Goal: Task Accomplishment & Management: Use online tool/utility

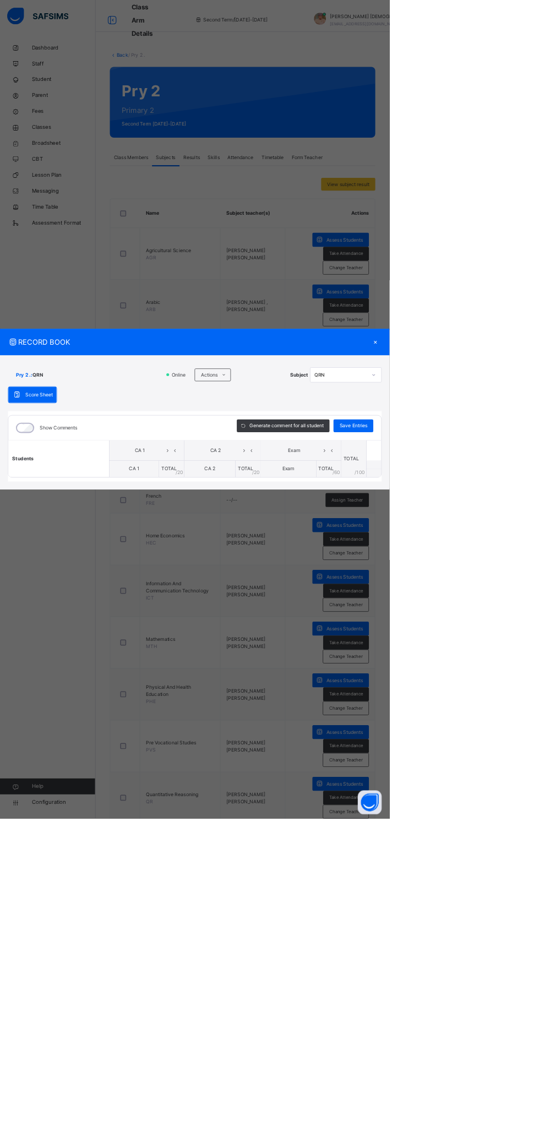
click at [193, 653] on span "CA 1" at bounding box center [185, 648] width 14 height 8
click at [528, 572] on div "Arabic" at bounding box center [479, 562] width 98 height 19
click at [319, 528] on div "Actions" at bounding box center [294, 519] width 50 height 18
click at [0, 0] on li "Upload/map score sheet" at bounding box center [0, 0] width 0 height 0
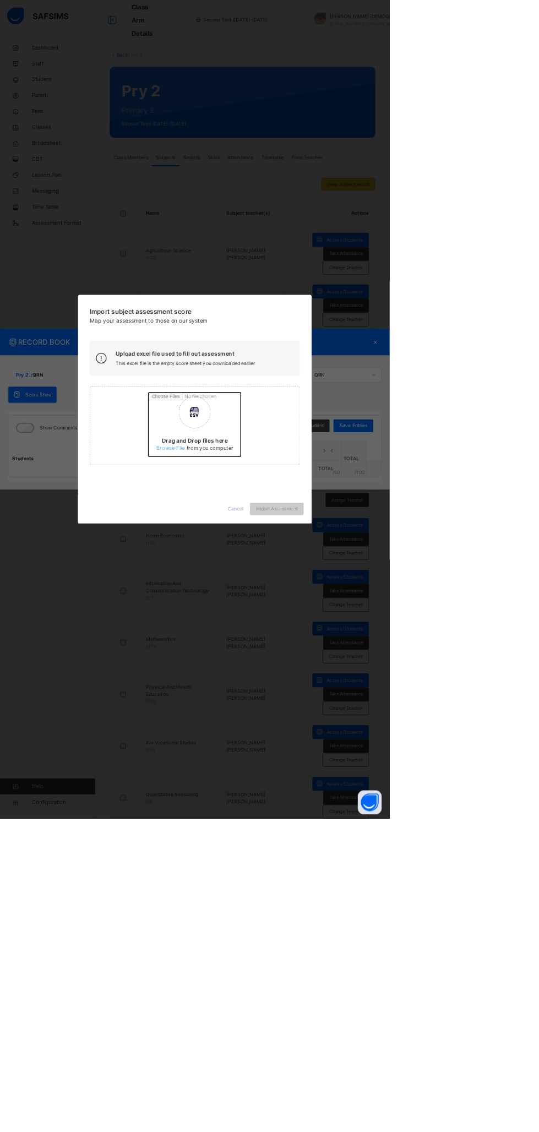
click at [357, 639] on input "Drag and Drop files here Select your Excel file Browse file Maximum size 2.5mb" at bounding box center [349, 591] width 289 height 96
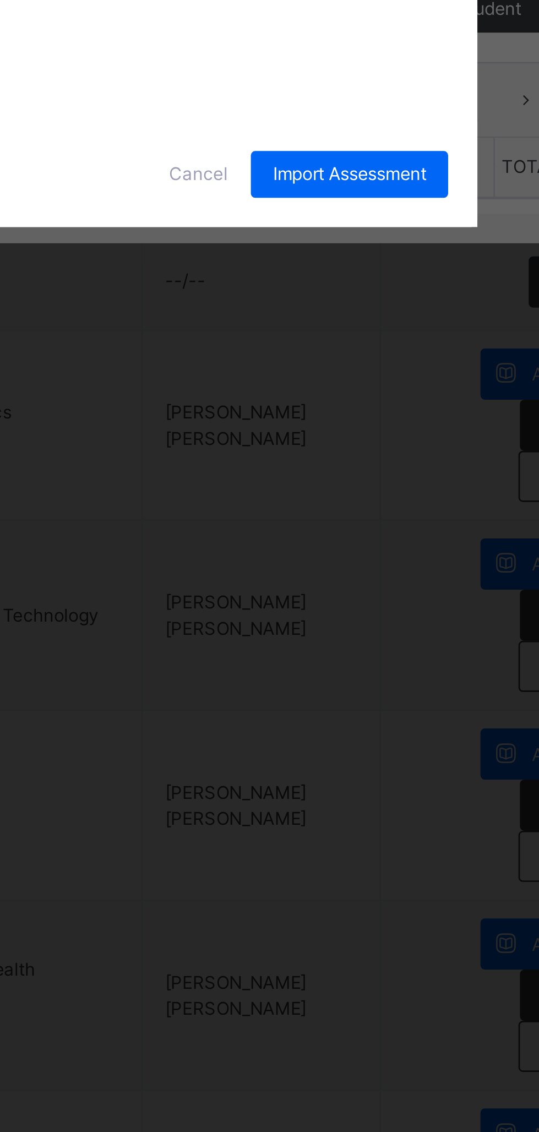
click at [222, 594] on div "CA 1" at bounding box center [203, 585] width 37 height 19
click at [222, 616] on div "CA 2" at bounding box center [203, 607] width 37 height 19
click at [222, 638] on div "Exam" at bounding box center [203, 629] width 37 height 19
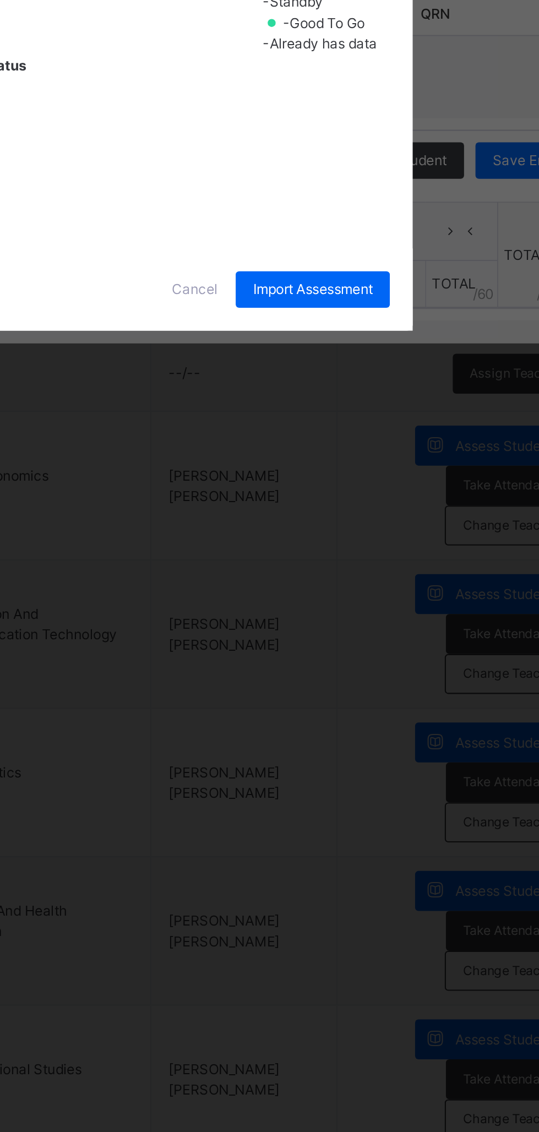
click at [412, 657] on span "Import Assessment" at bounding box center [383, 652] width 58 height 10
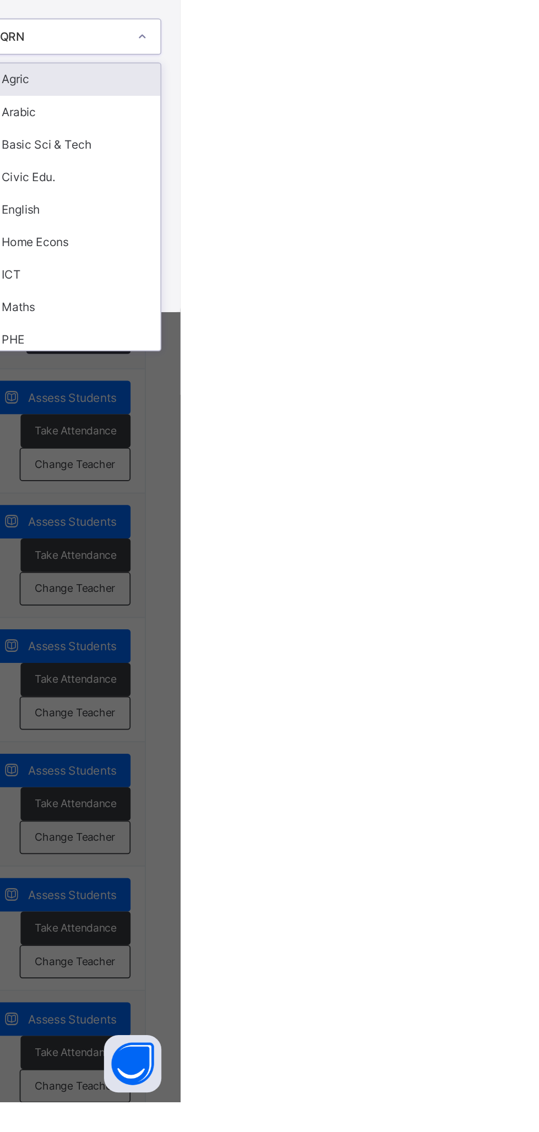
click at [528, 572] on div "Arabic" at bounding box center [479, 562] width 98 height 19
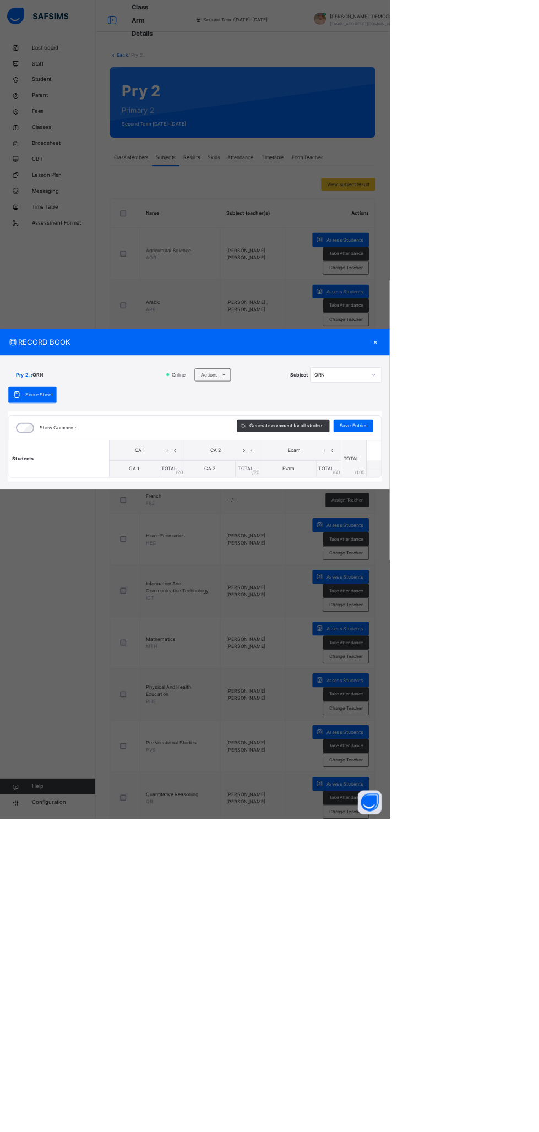
click at [528, 481] on div "×" at bounding box center [520, 473] width 17 height 15
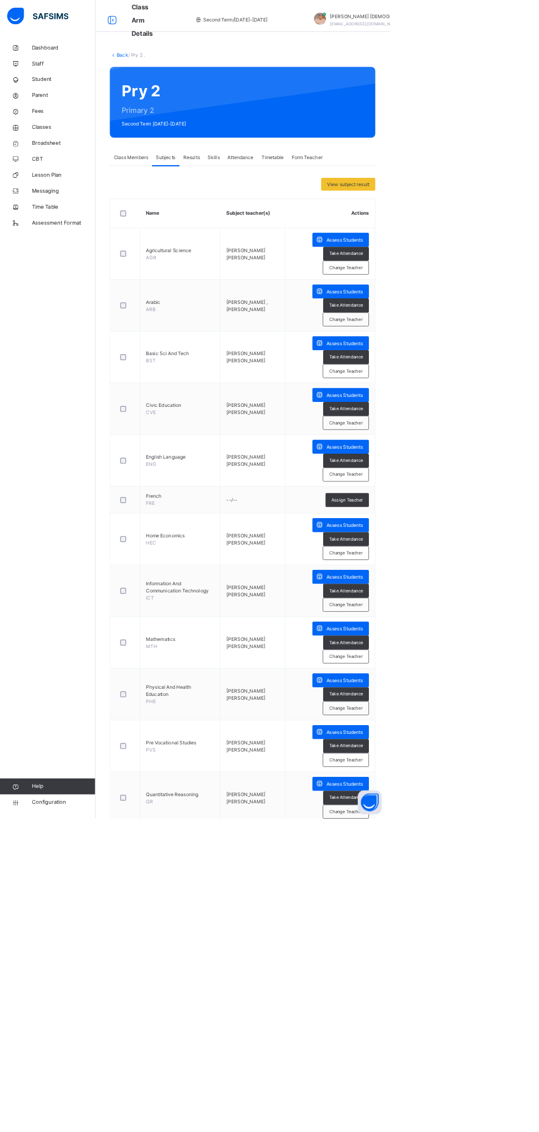
click at [95, 202] on span "Broadsheet" at bounding box center [88, 198] width 88 height 11
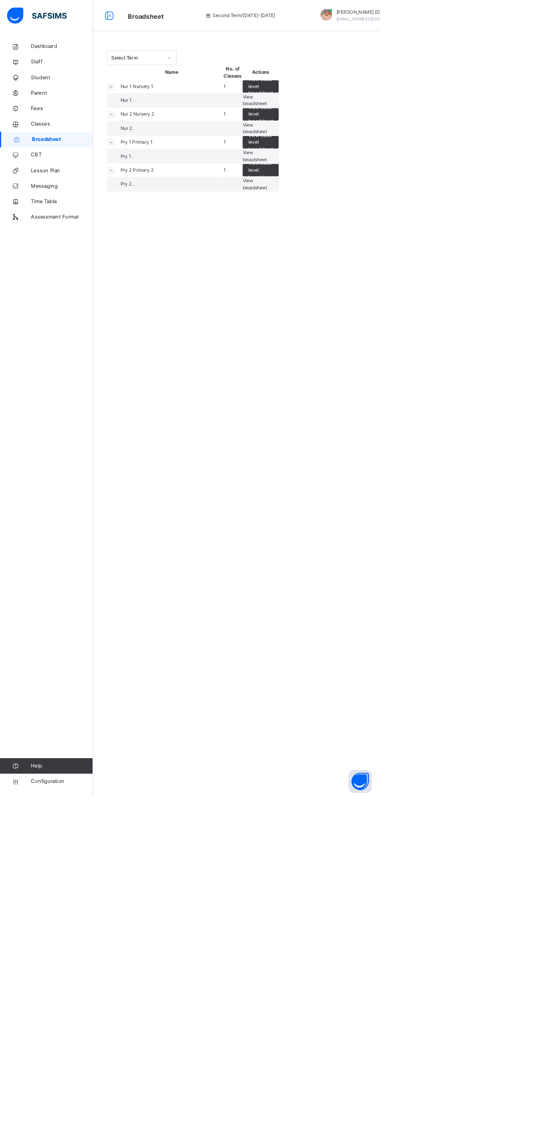
click at [379, 270] on span "View broadsheet" at bounding box center [362, 261] width 35 height 18
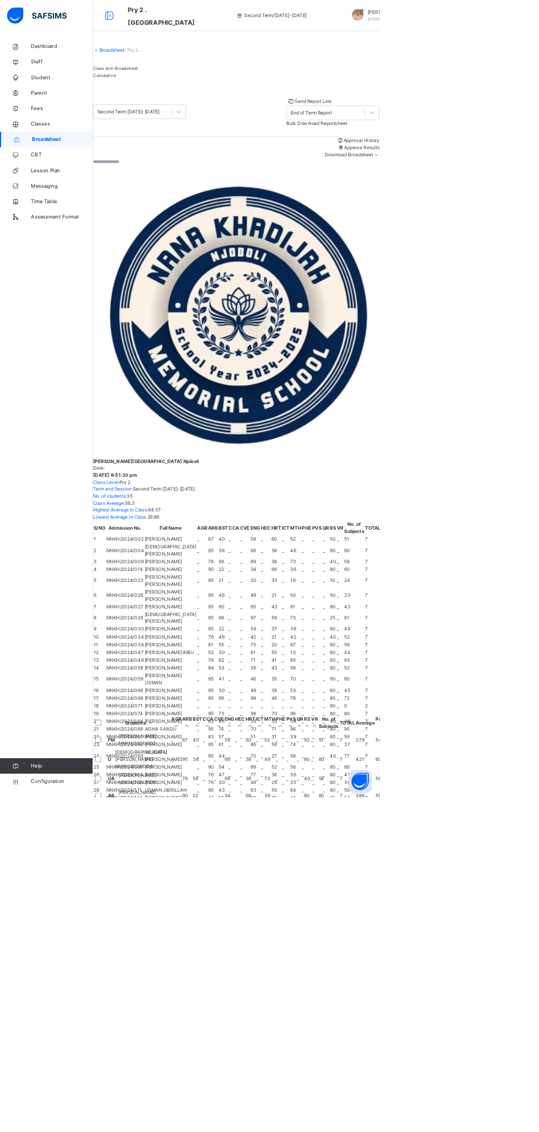
scroll to position [0, 385]
click at [68, 176] on span "Classes" at bounding box center [88, 176] width 88 height 11
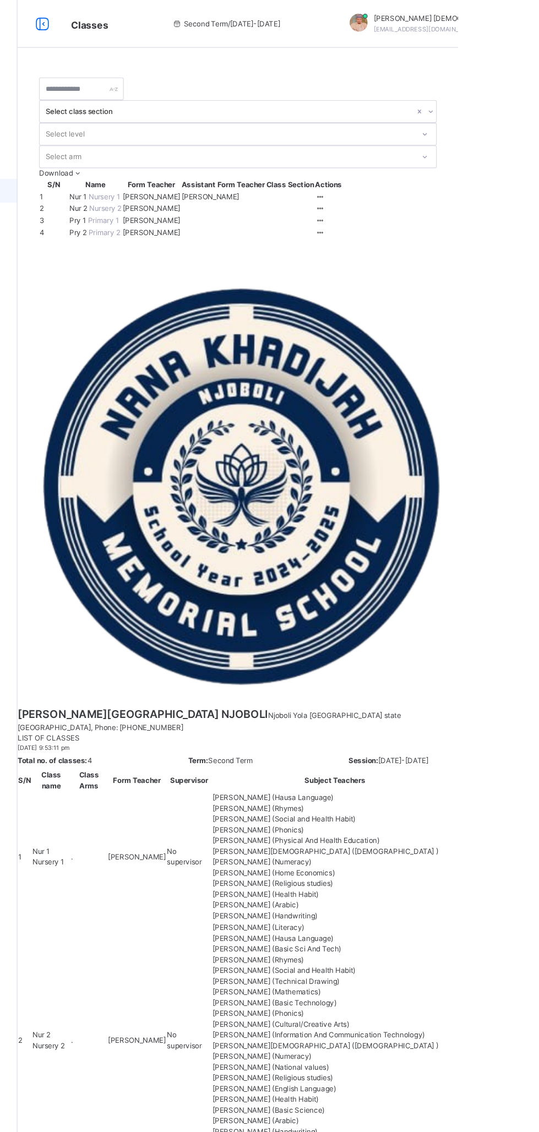
click at [416, 219] on icon at bounding box center [411, 214] width 9 height 8
click at [0, 0] on div "View Class" at bounding box center [0, 0] width 0 height 0
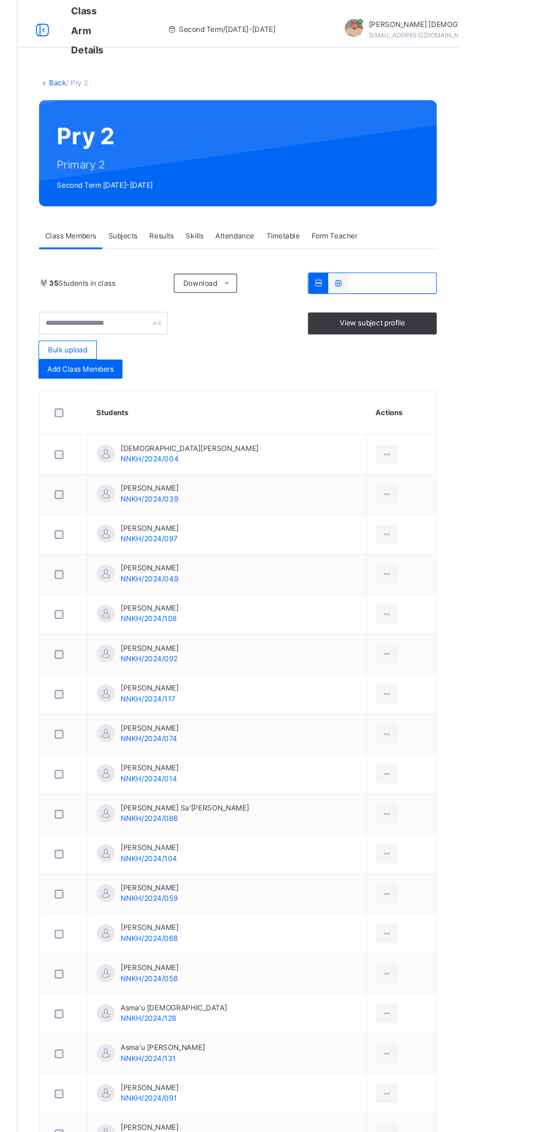
click at [235, 218] on span "Subjects" at bounding box center [229, 218] width 27 height 10
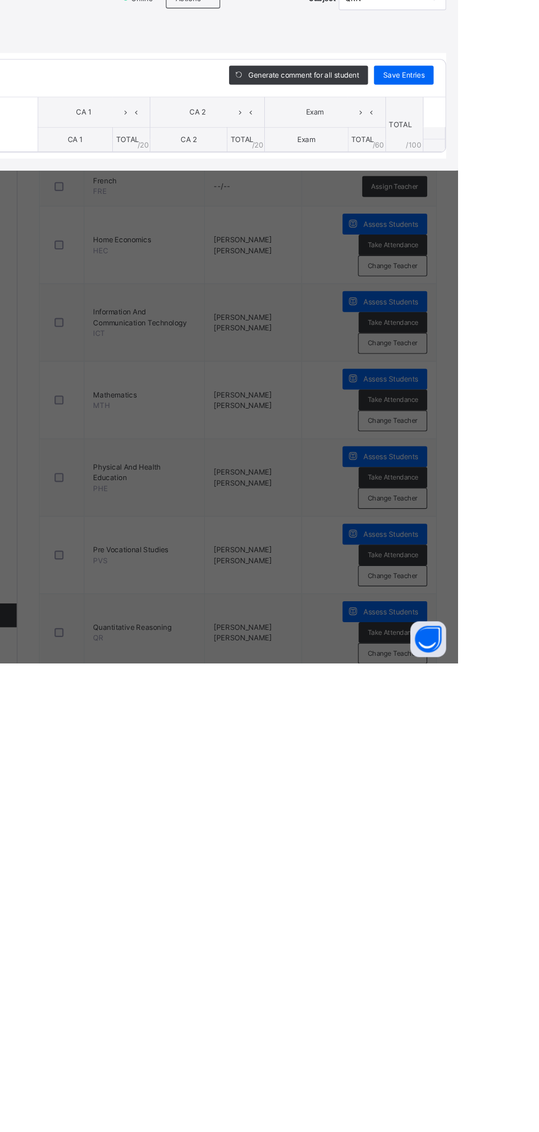
click at [0, 0] on ul "Download Empty Score Sheet Upload/map score sheet" at bounding box center [0, 0] width 0 height 0
click at [0, 0] on li "Upload/map score sheet" at bounding box center [0, 0] width 0 height 0
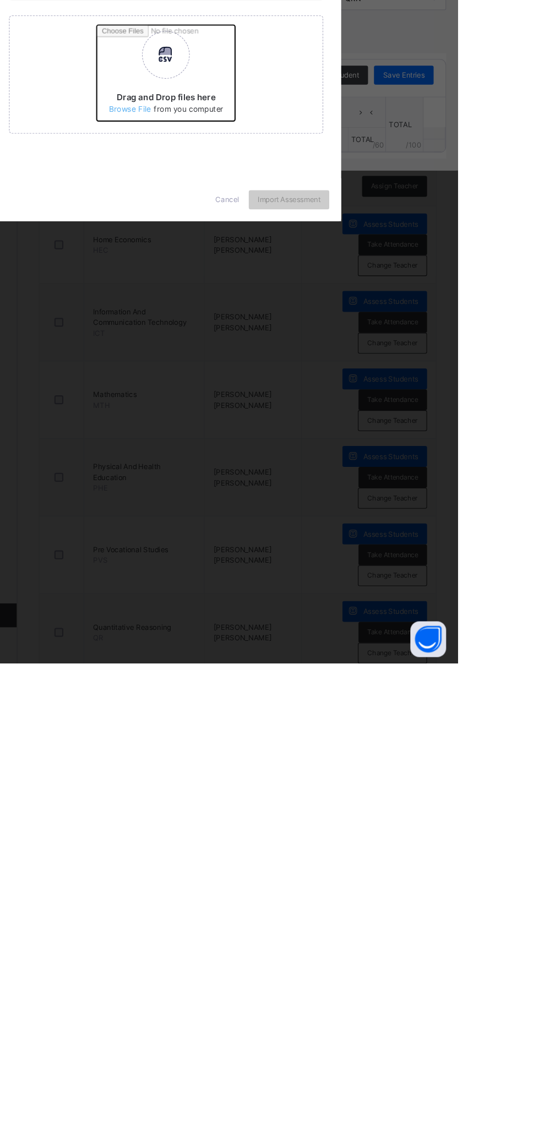
click at [354, 639] on input "Drag and Drop files here Select your Excel file Browse file Maximum size 2.5mb" at bounding box center [349, 591] width 289 height 96
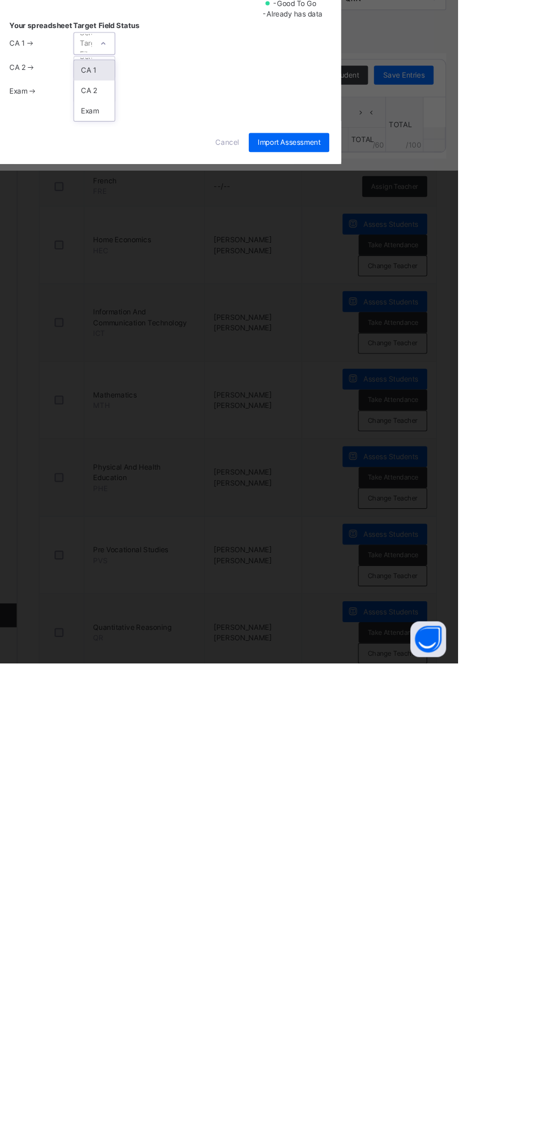
click at [222, 594] on div "CA 1" at bounding box center [203, 585] width 37 height 19
click at [222, 616] on div "CA 2" at bounding box center [203, 607] width 37 height 19
click at [222, 638] on div "Exam" at bounding box center [203, 629] width 37 height 19
click at [412, 657] on span "Import Assessment" at bounding box center [383, 652] width 58 height 10
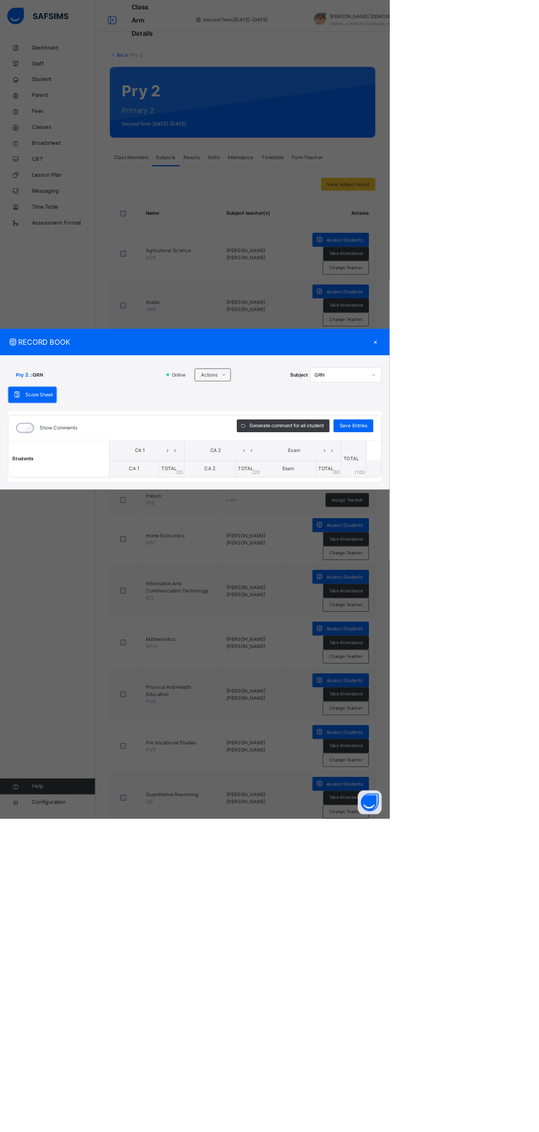
click at [517, 598] on div "Save Entries" at bounding box center [489, 590] width 55 height 18
click at [528, 481] on div "×" at bounding box center [520, 473] width 17 height 15
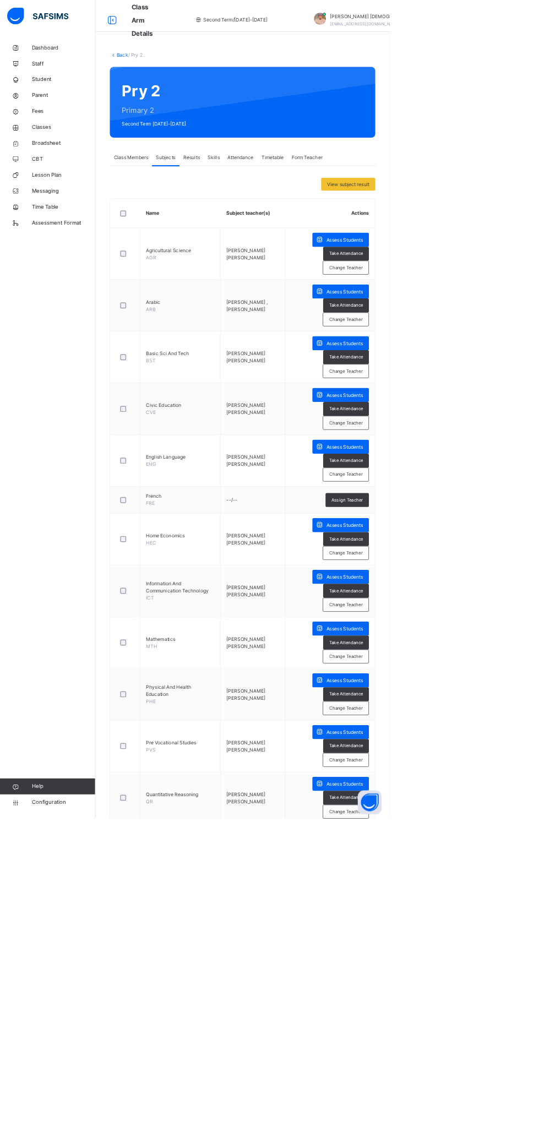
click at [88, 199] on span "Broadsheet" at bounding box center [88, 198] width 88 height 11
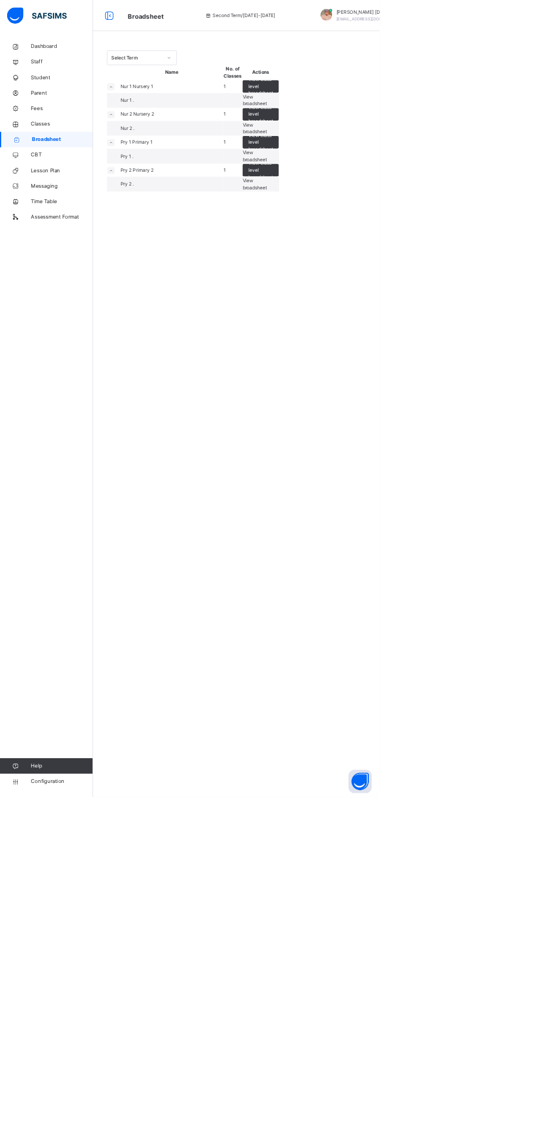
click at [379, 270] on span "View broadsheet" at bounding box center [362, 261] width 35 height 18
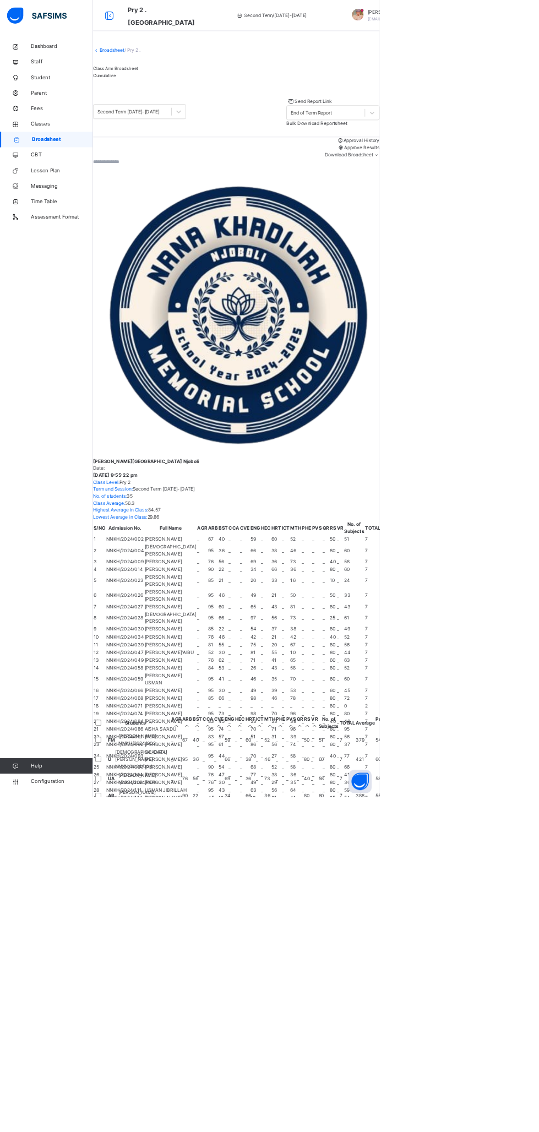
scroll to position [0, 476]
click at [60, 176] on span "Classes" at bounding box center [88, 176] width 88 height 11
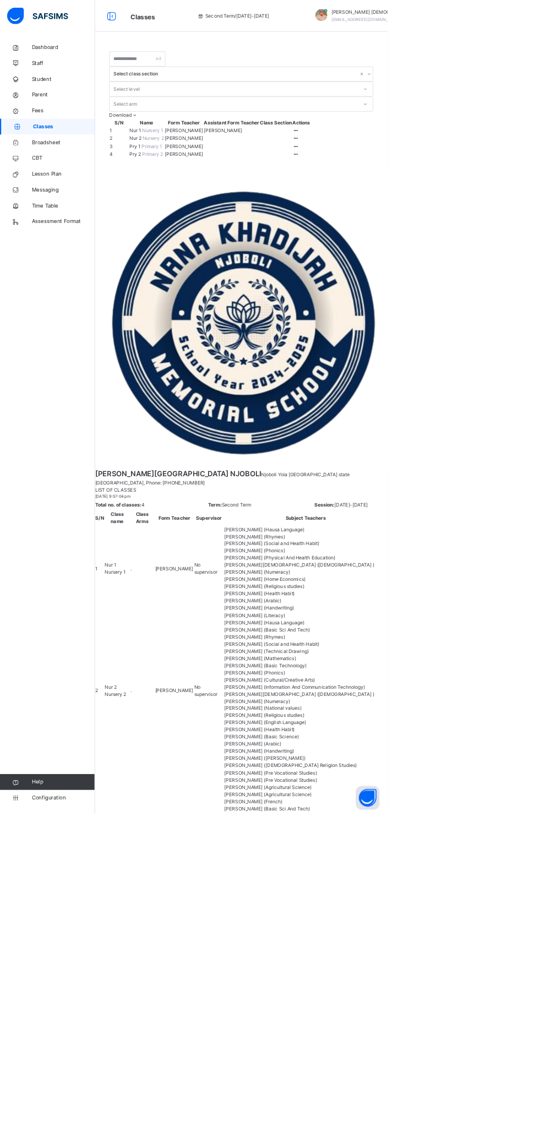
click at [0, 0] on ul "View Class Assign form Teacher" at bounding box center [0, 0] width 0 height 0
click at [0, 0] on div "View Class" at bounding box center [0, 0] width 0 height 0
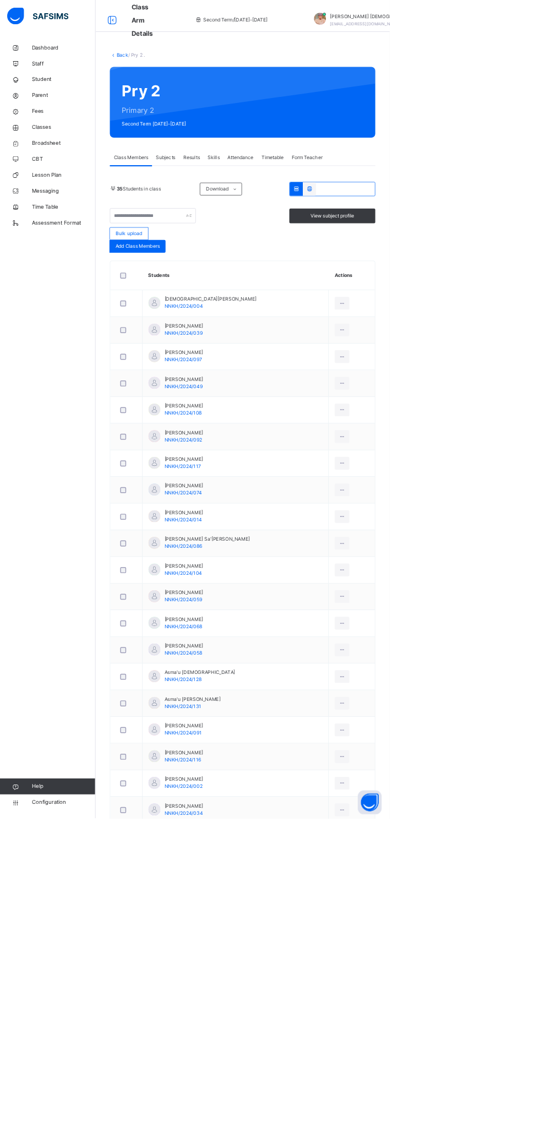
click at [229, 223] on span "Subjects" at bounding box center [229, 218] width 27 height 10
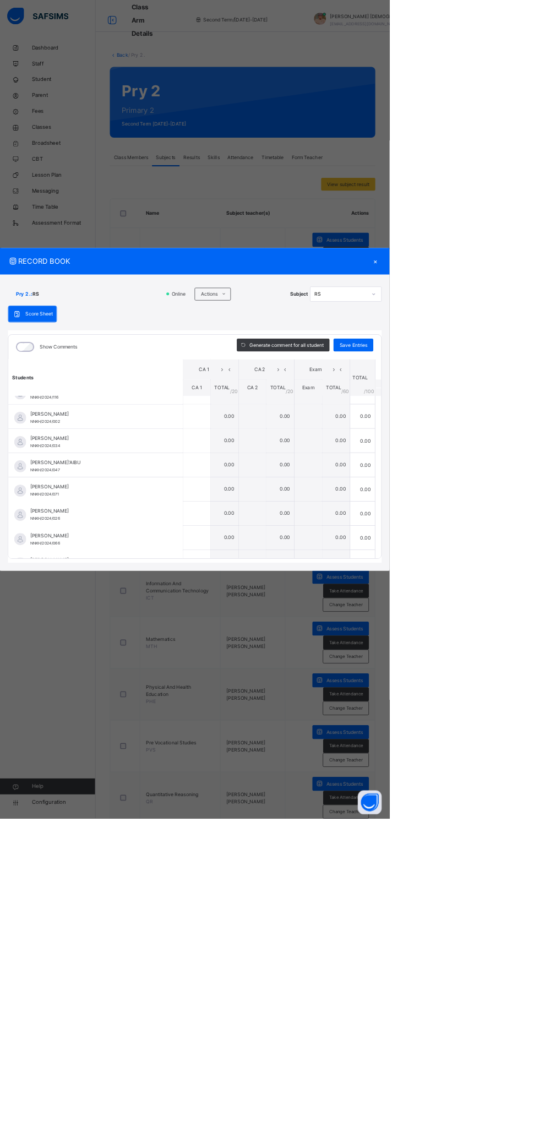
scroll to position [599, 0]
click at [528, 369] on div "×" at bounding box center [520, 361] width 17 height 15
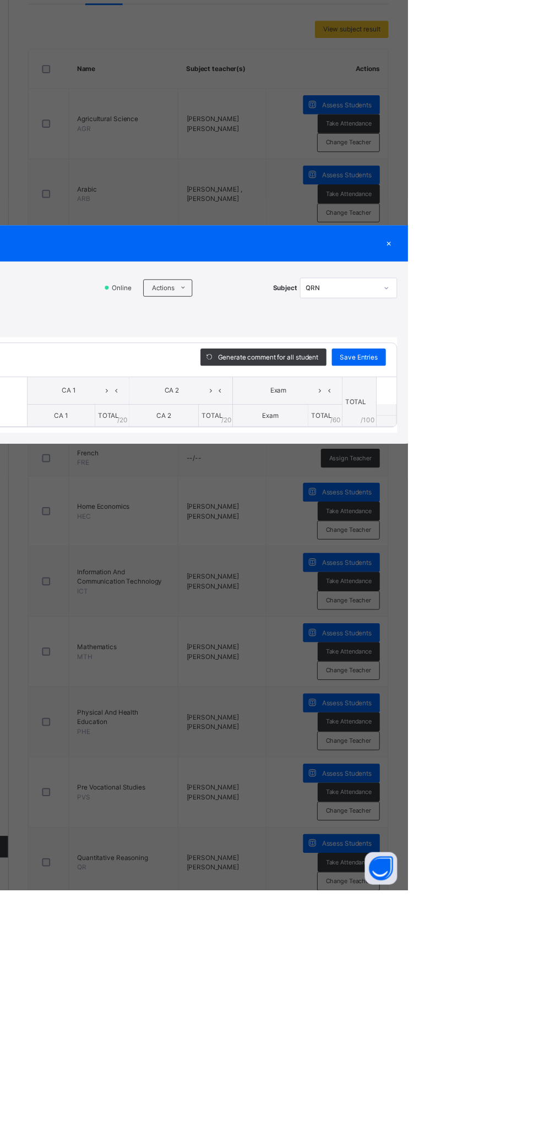
click at [462, 653] on span "TOTAL" at bounding box center [451, 648] width 21 height 8
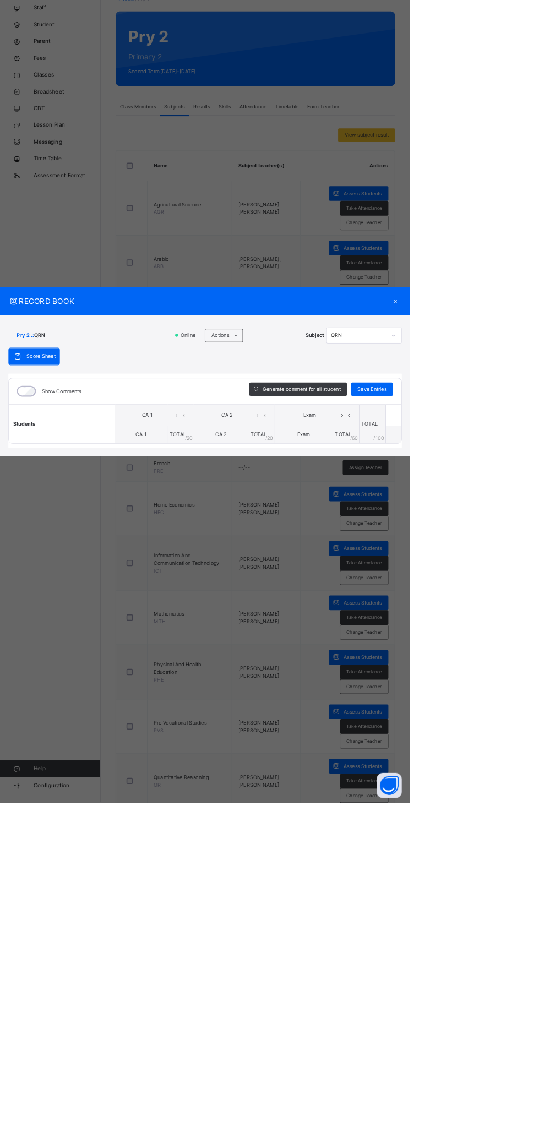
scroll to position [0, 0]
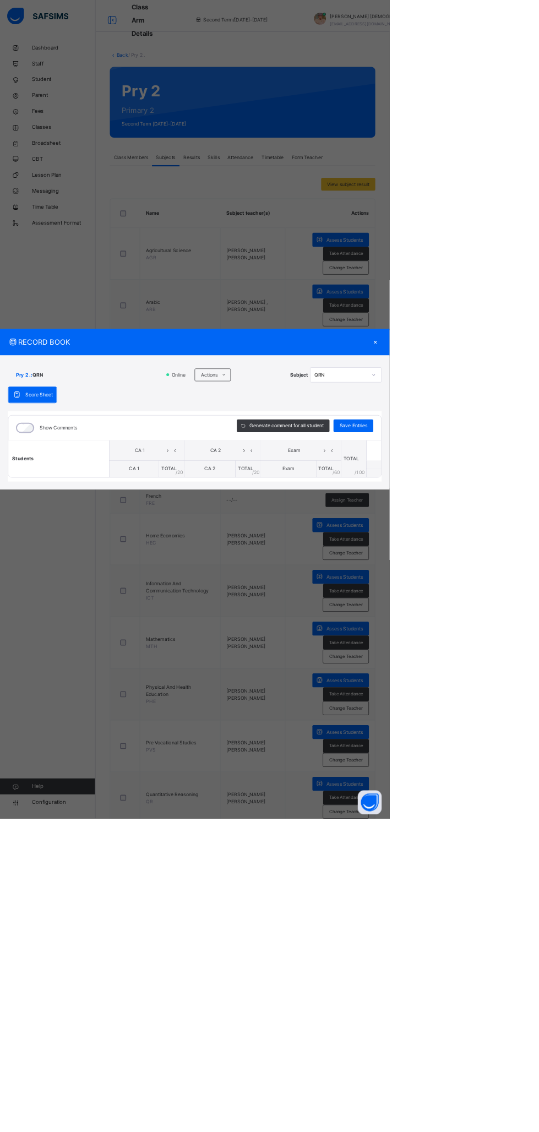
click at [11, 604] on div "RECORD BOOK × Pry 2 . : QRN Online Actions Download Empty Score Sheet Upload/ma…" at bounding box center [269, 566] width 539 height 1132
